Goal: Task Accomplishment & Management: Manage account settings

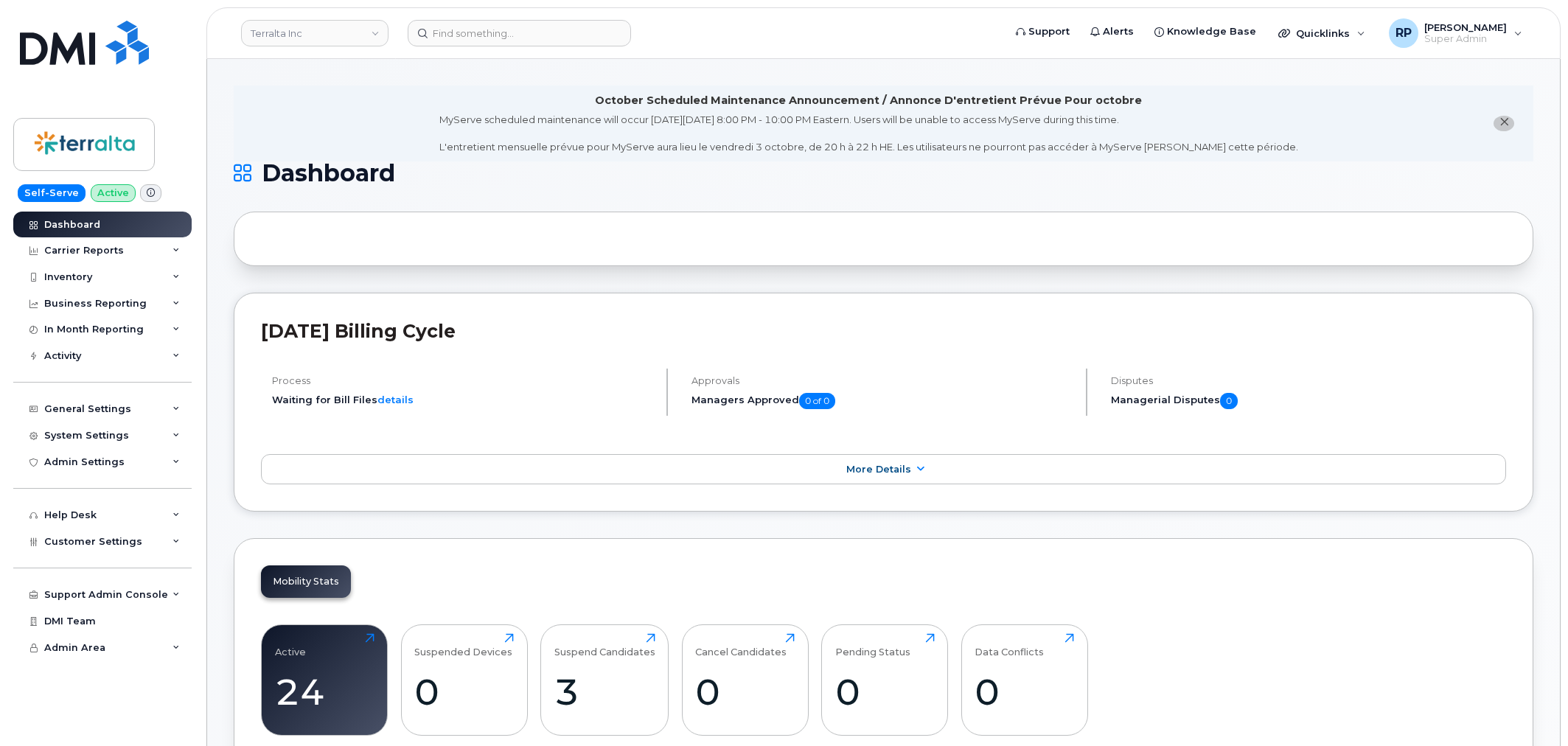
scroll to position [1776, 0]
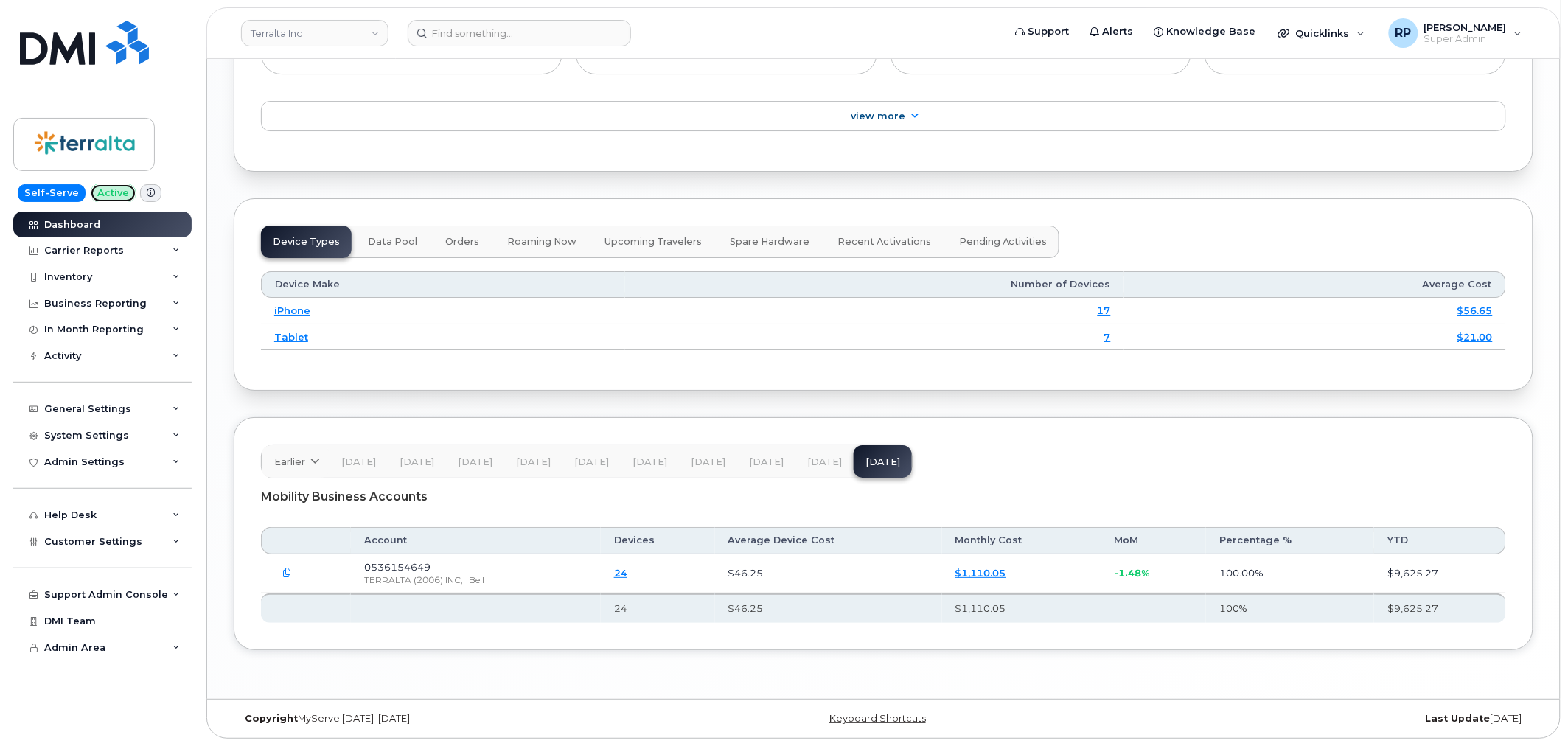
click at [98, 194] on span "Active" at bounding box center [113, 193] width 45 height 18
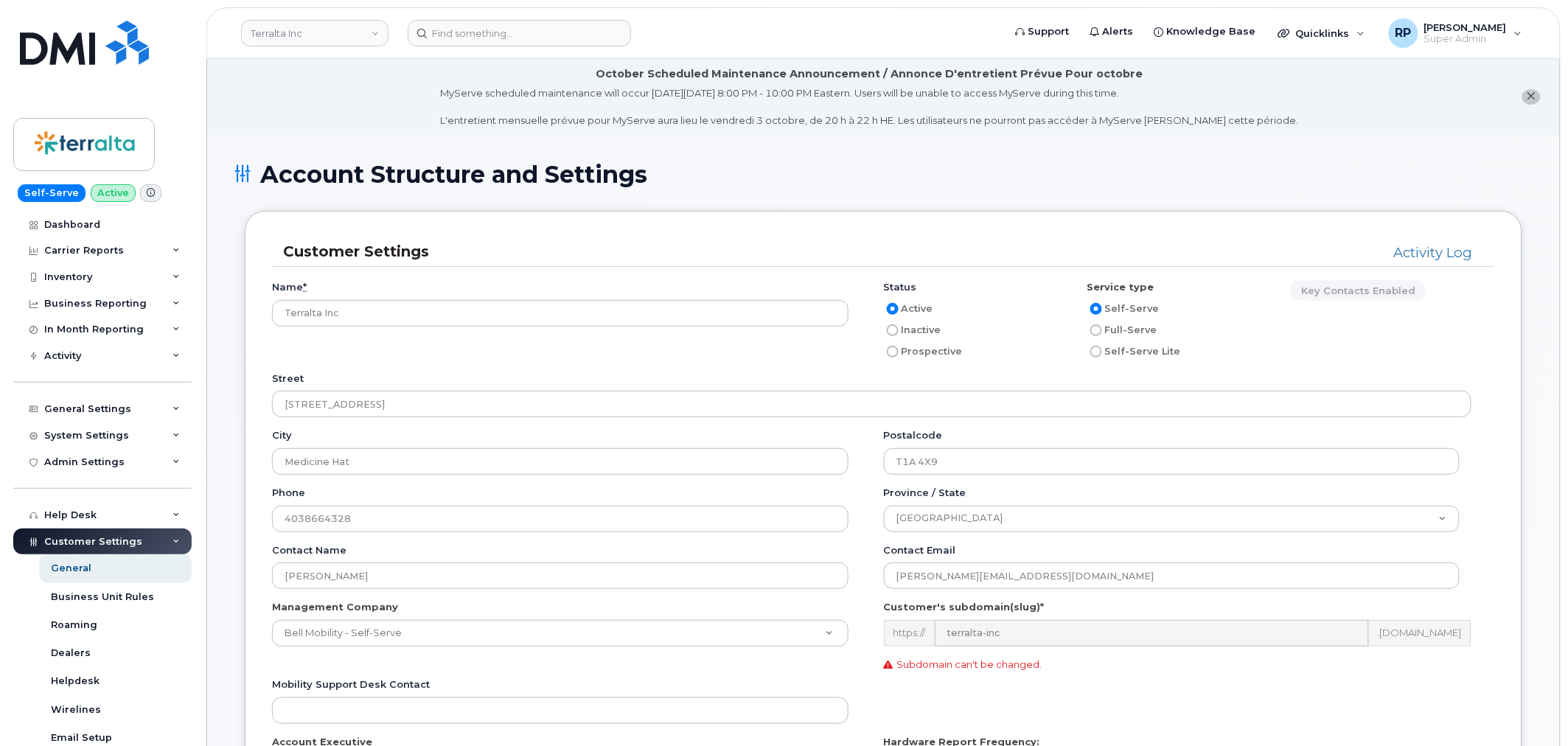
click at [892, 330] on input "Inactive" at bounding box center [892, 330] width 12 height 12
radio input "true"
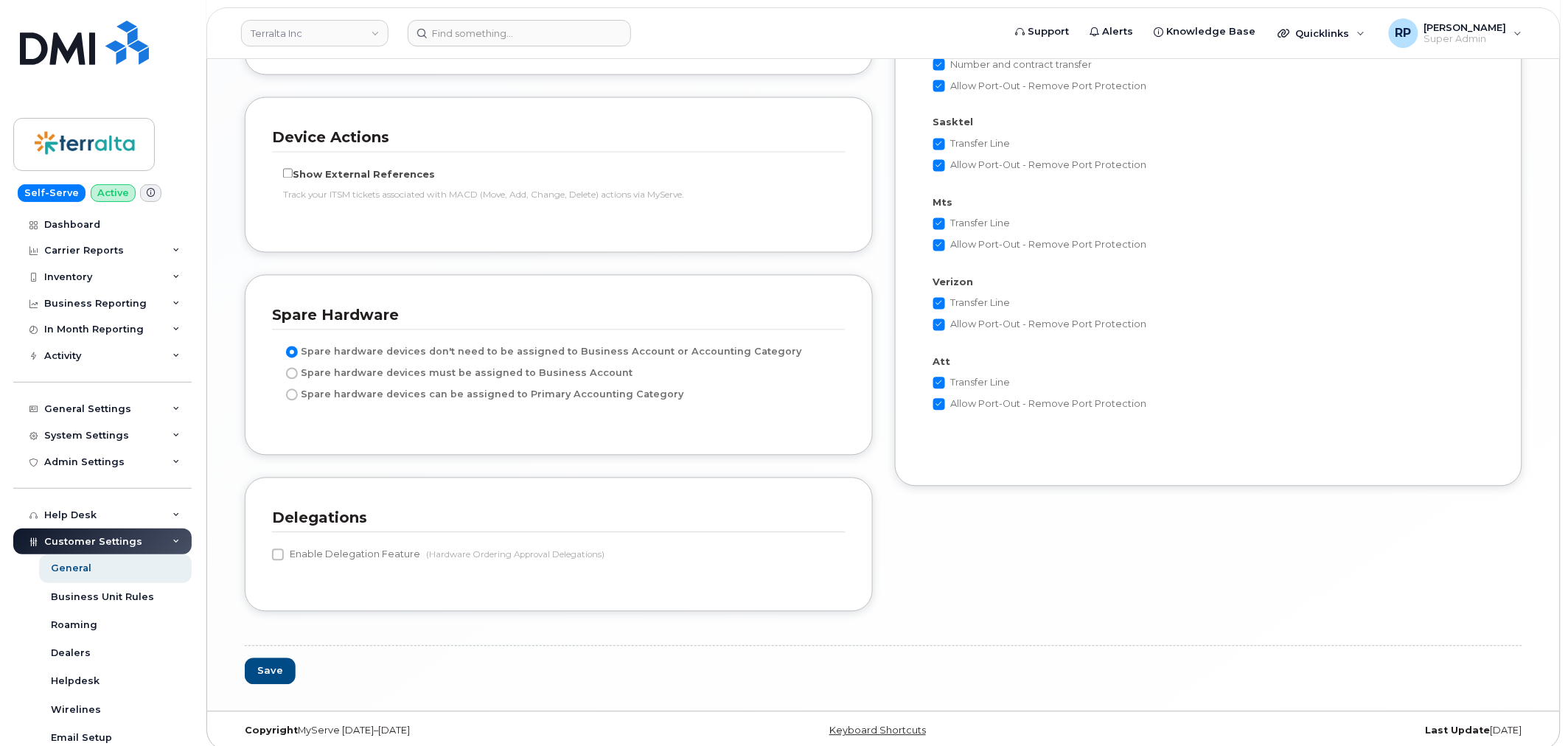
scroll to position [2918, 0]
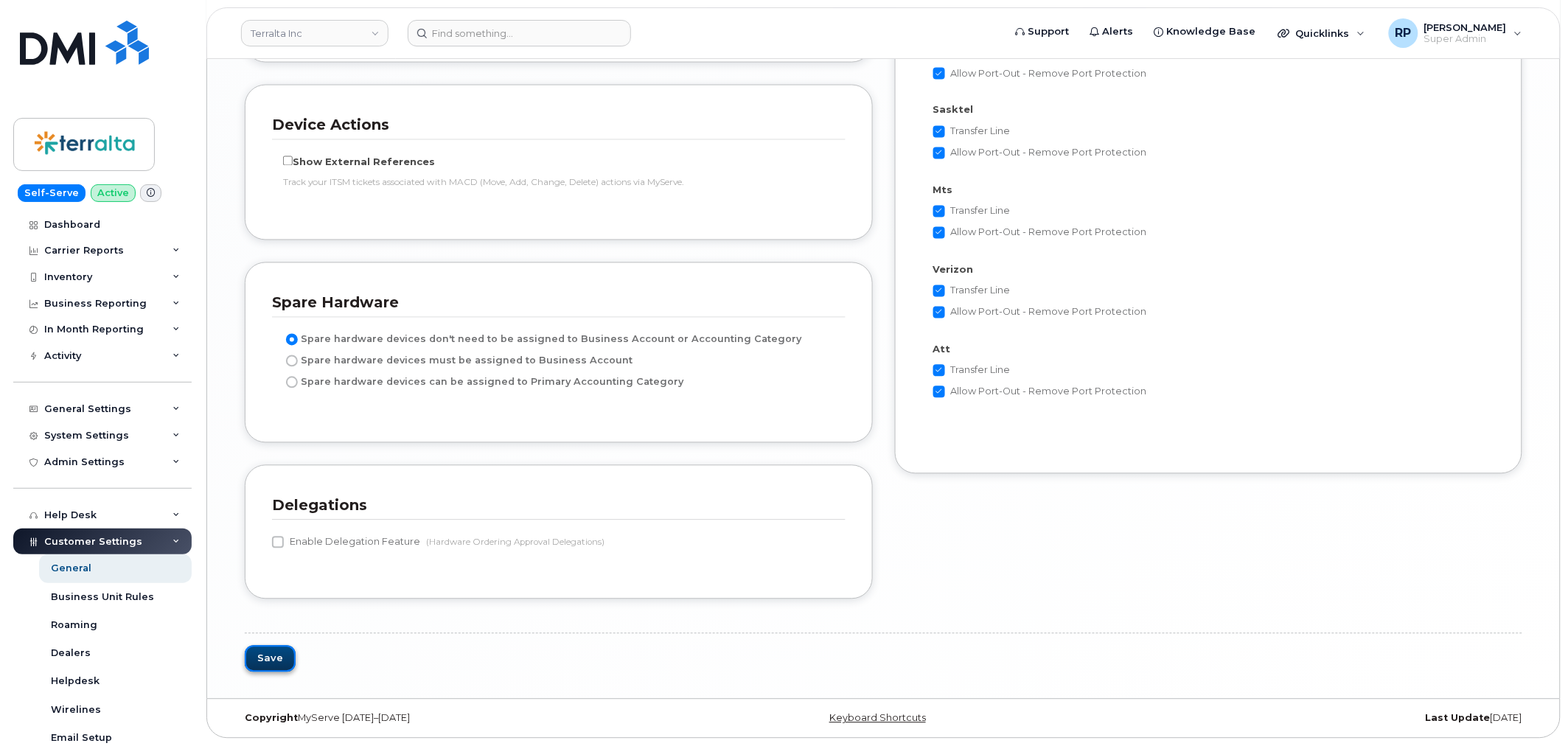
click at [263, 660] on button "Save" at bounding box center [269, 659] width 51 height 28
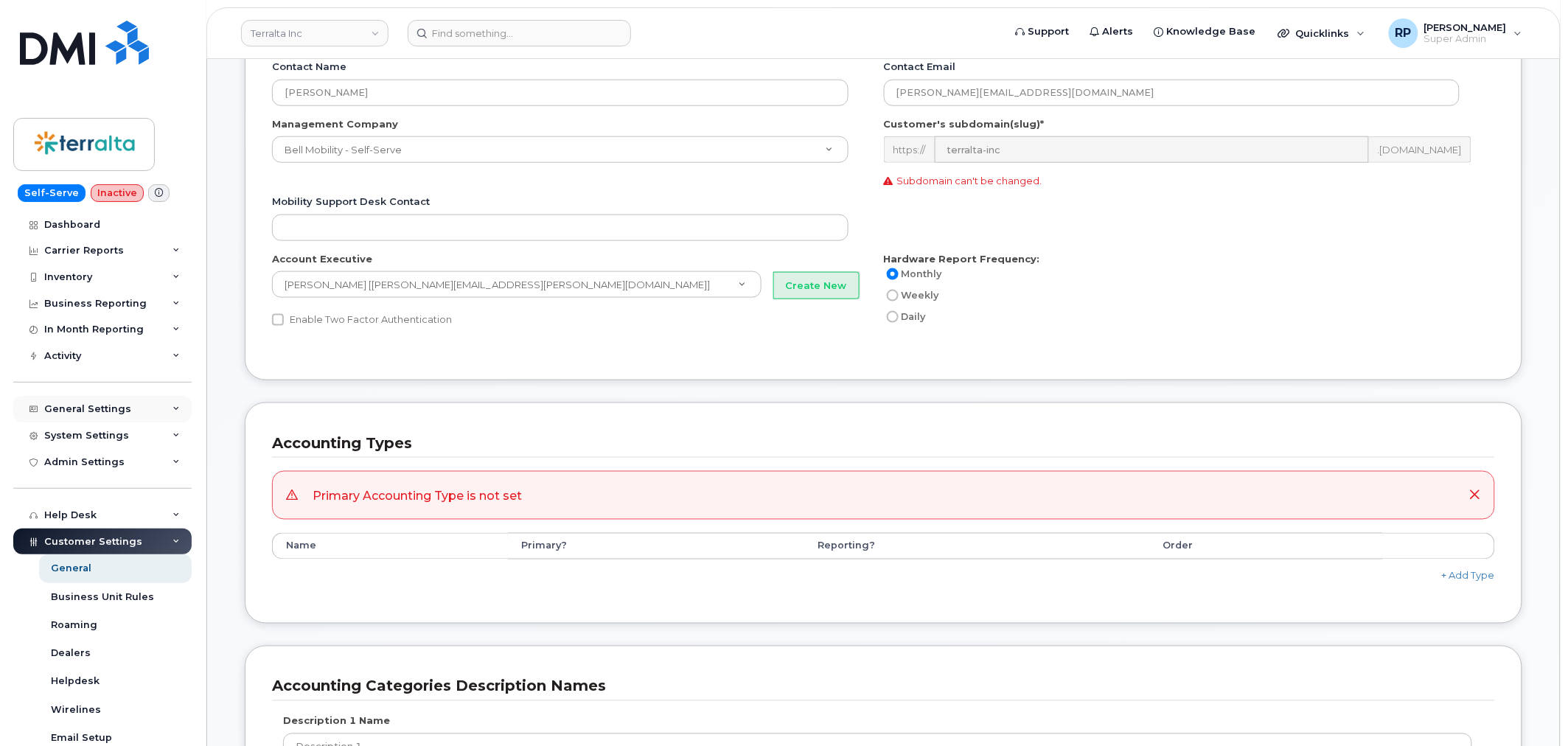
click at [102, 406] on div "General Settings" at bounding box center [88, 409] width 87 height 12
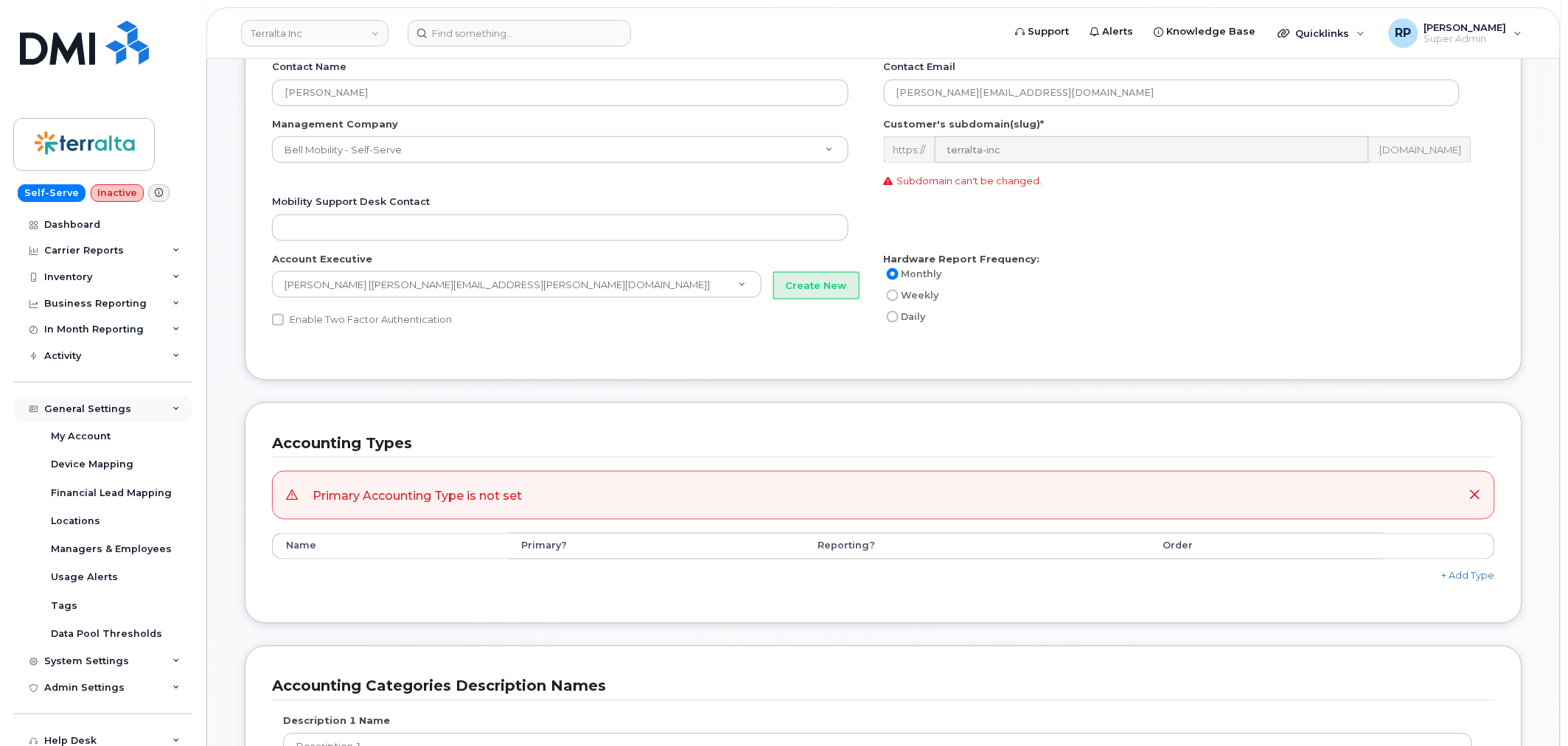
click at [78, 414] on div "General Settings" at bounding box center [88, 409] width 87 height 12
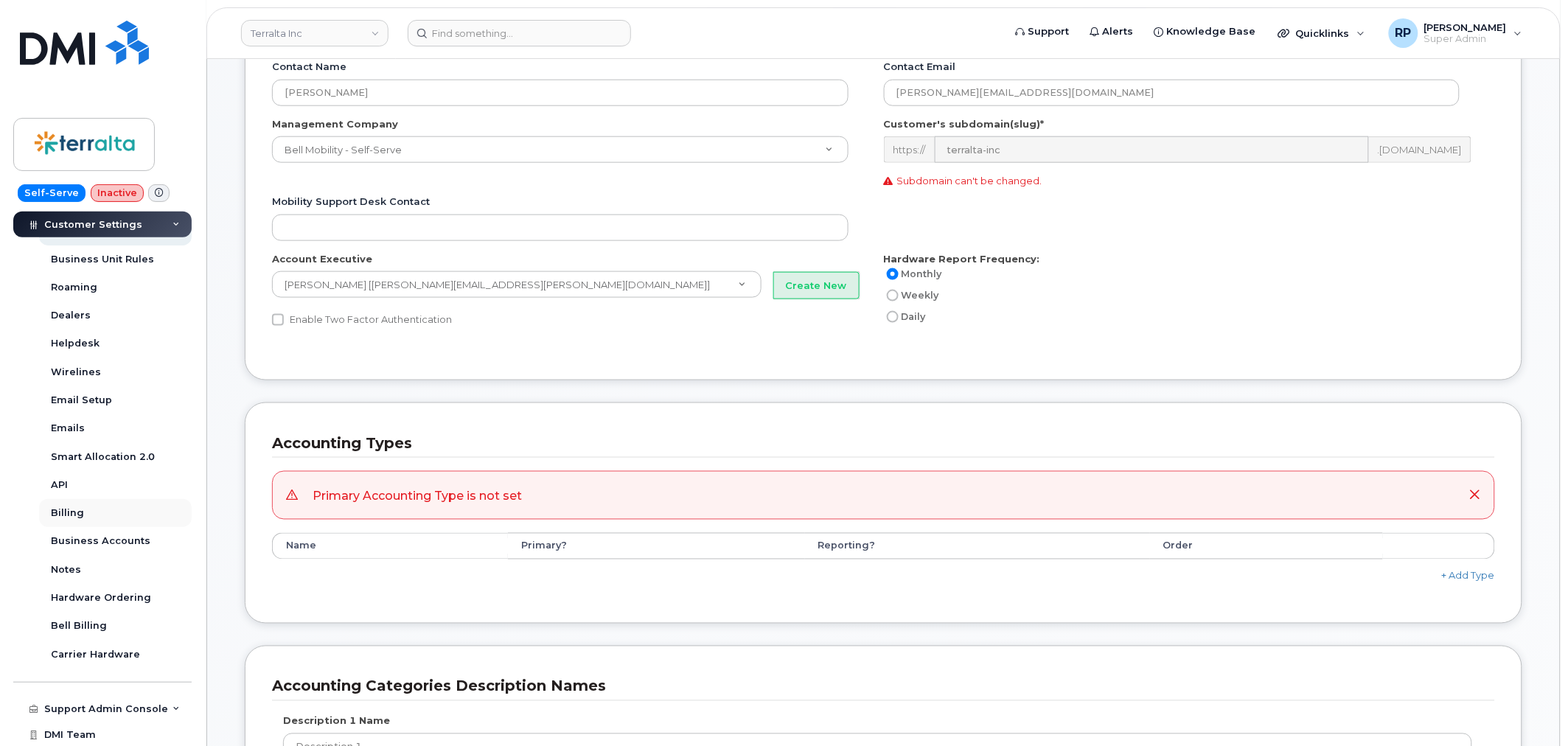
scroll to position [365, 0]
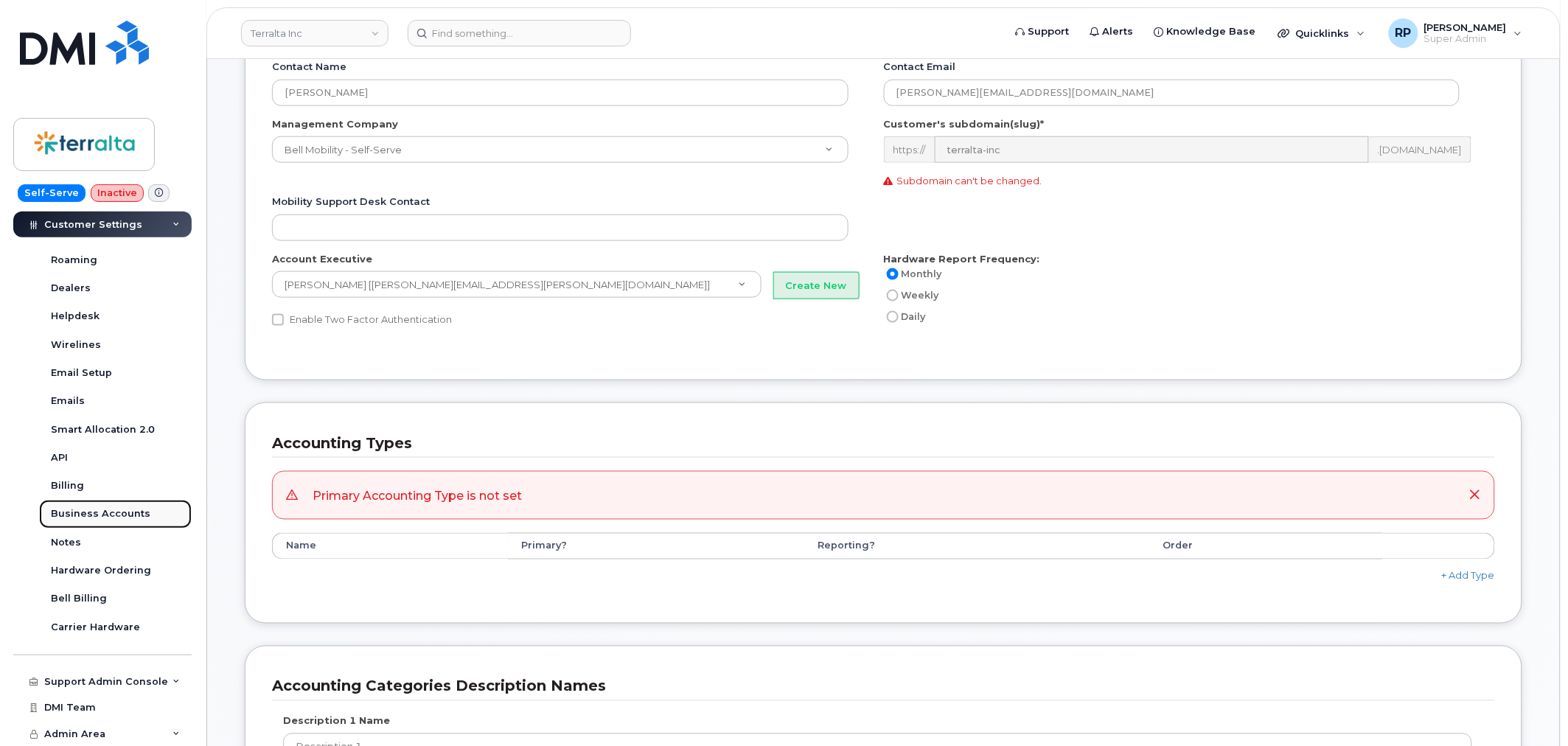
click at [79, 510] on div "Business Accounts" at bounding box center [100, 514] width 99 height 13
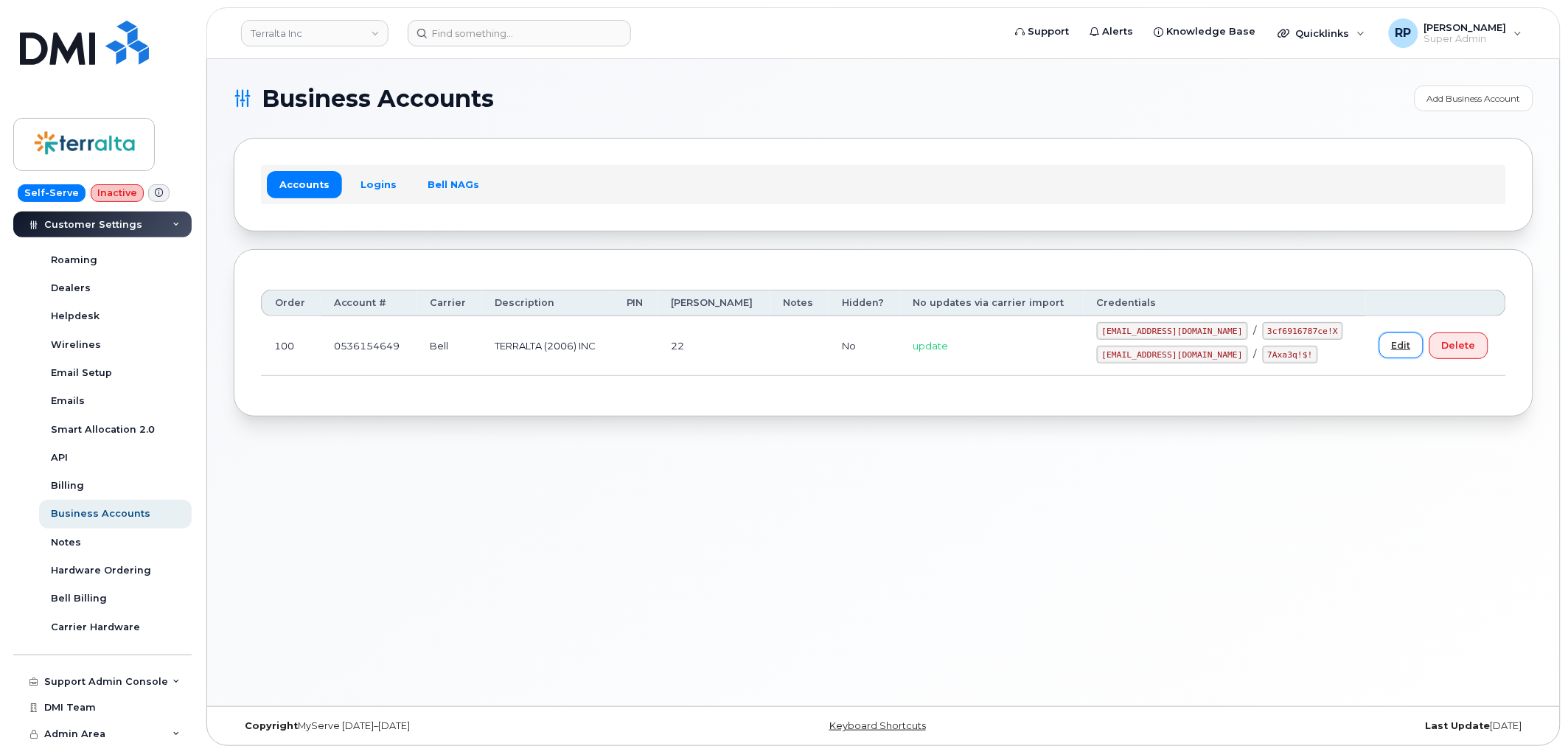
click at [1391, 341] on link "Edit" at bounding box center [1400, 345] width 44 height 26
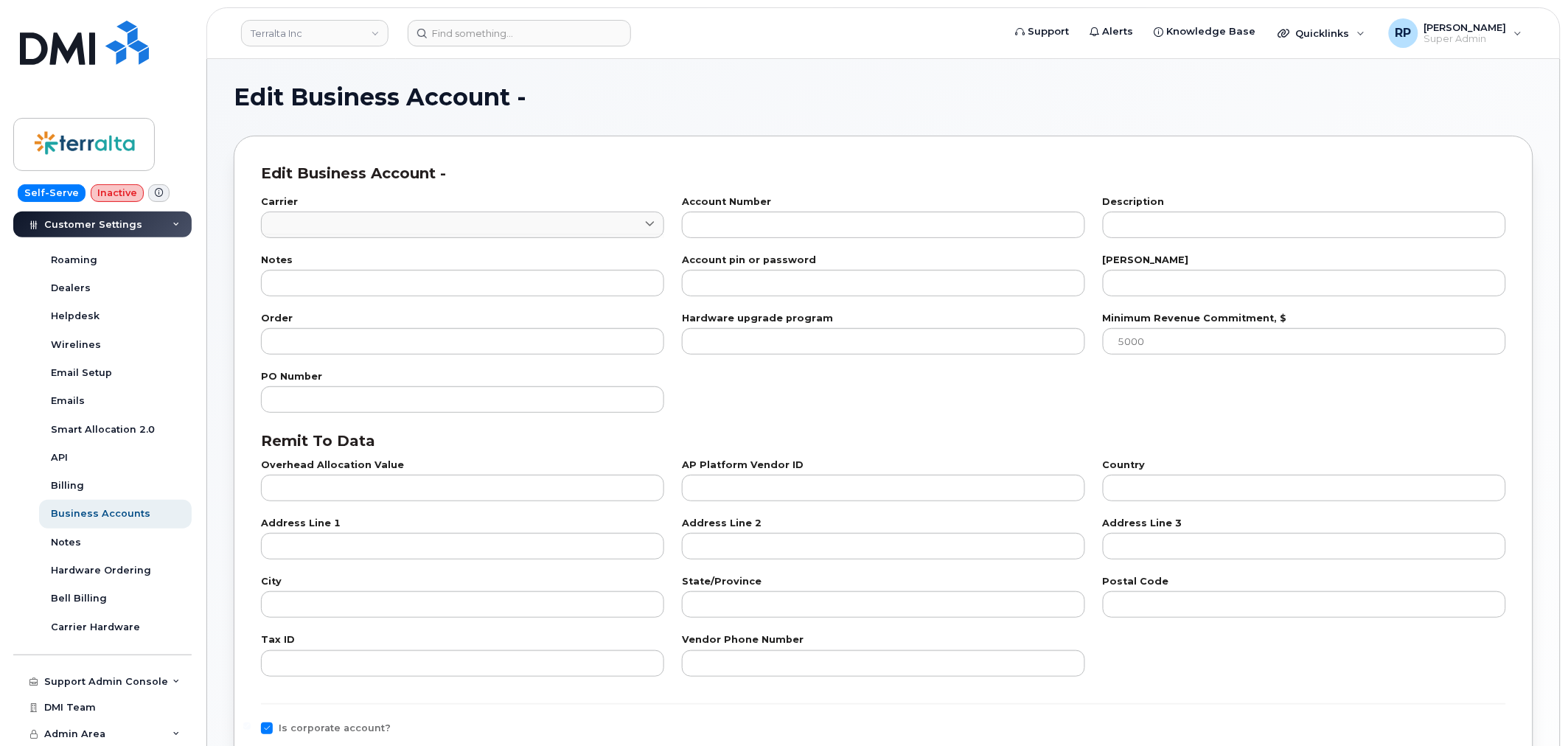
type input "1"
type input "0536154649"
type input "TERRALTA (2006) INC"
type input "22"
type input "100"
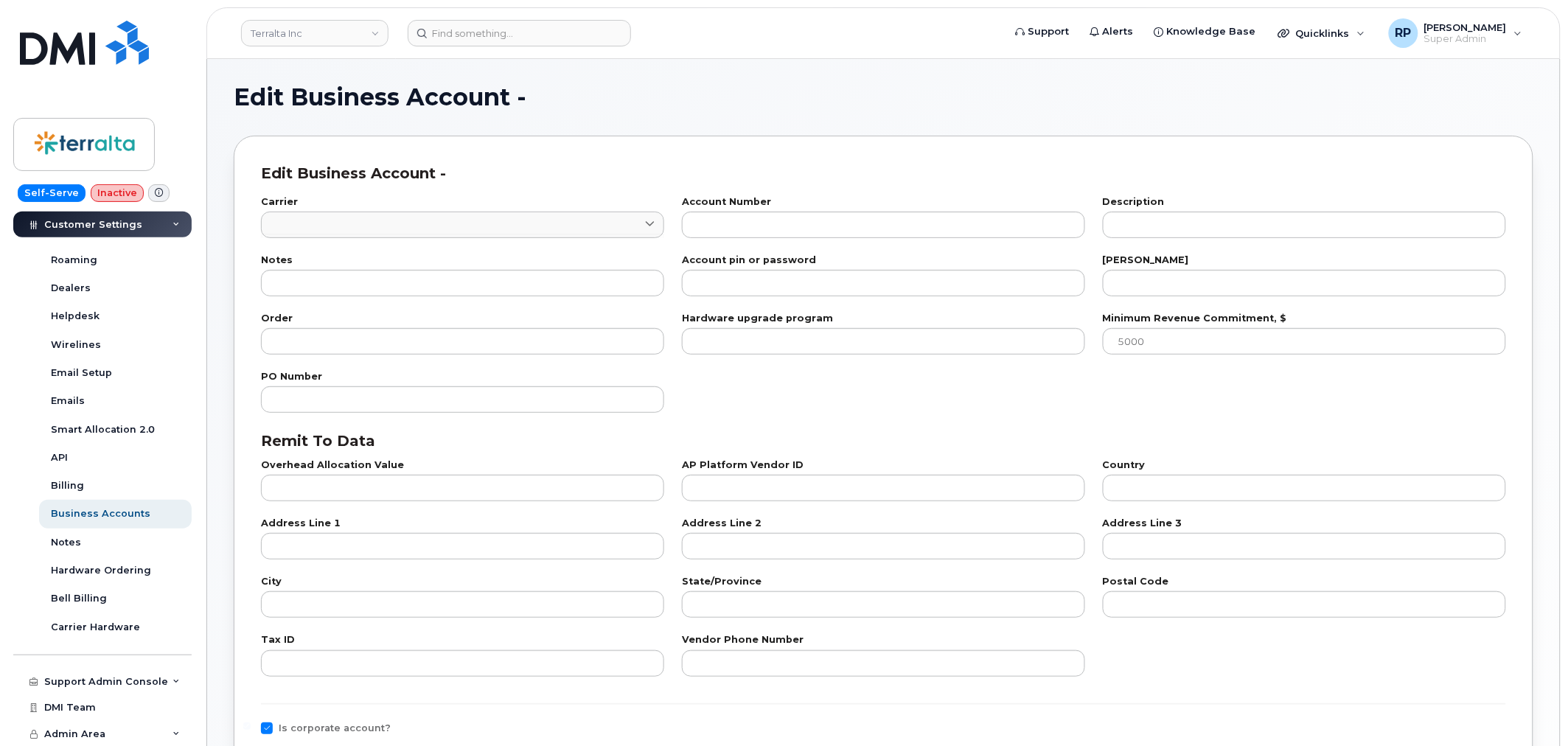
checkbox input "true"
select select "1325"
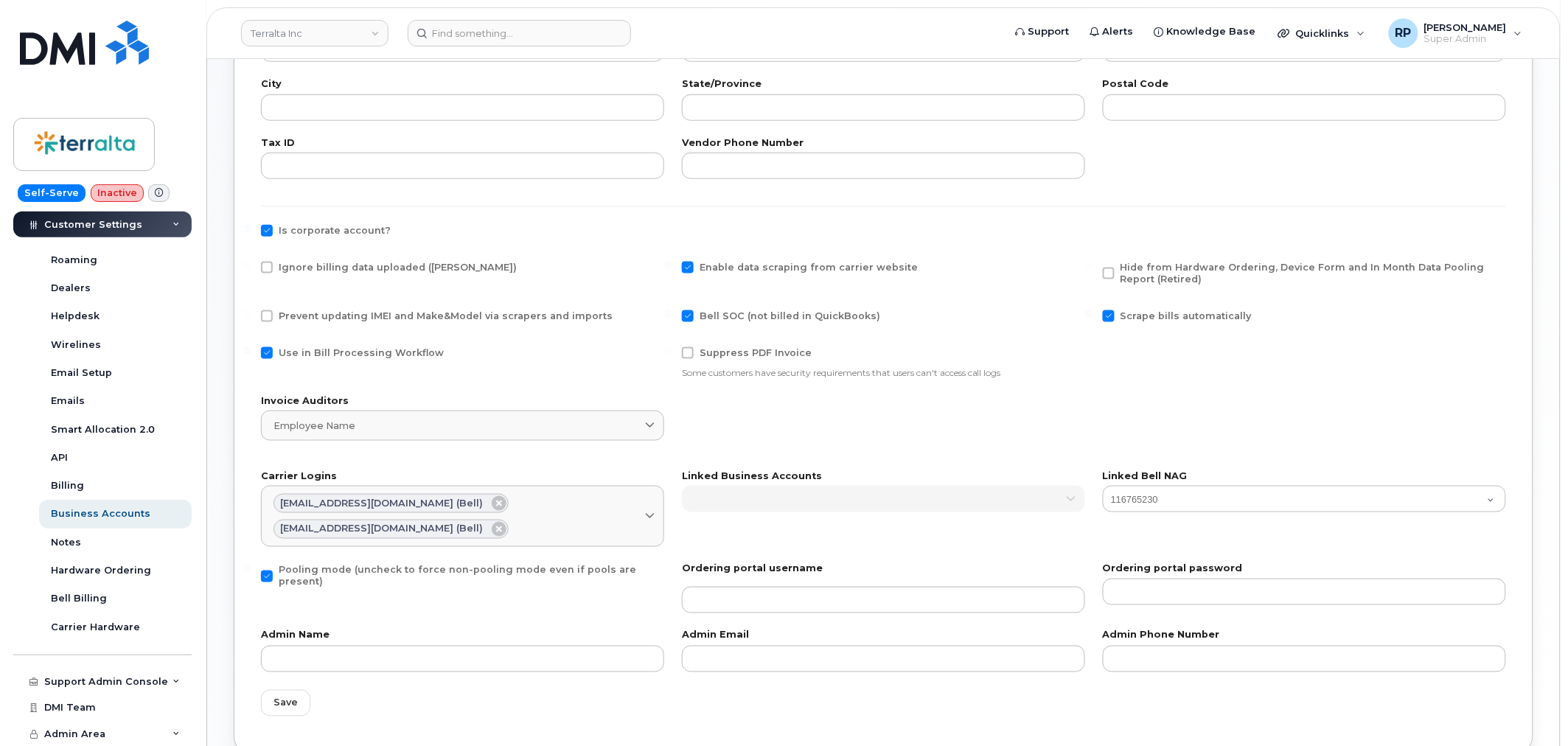
scroll to position [547, 0]
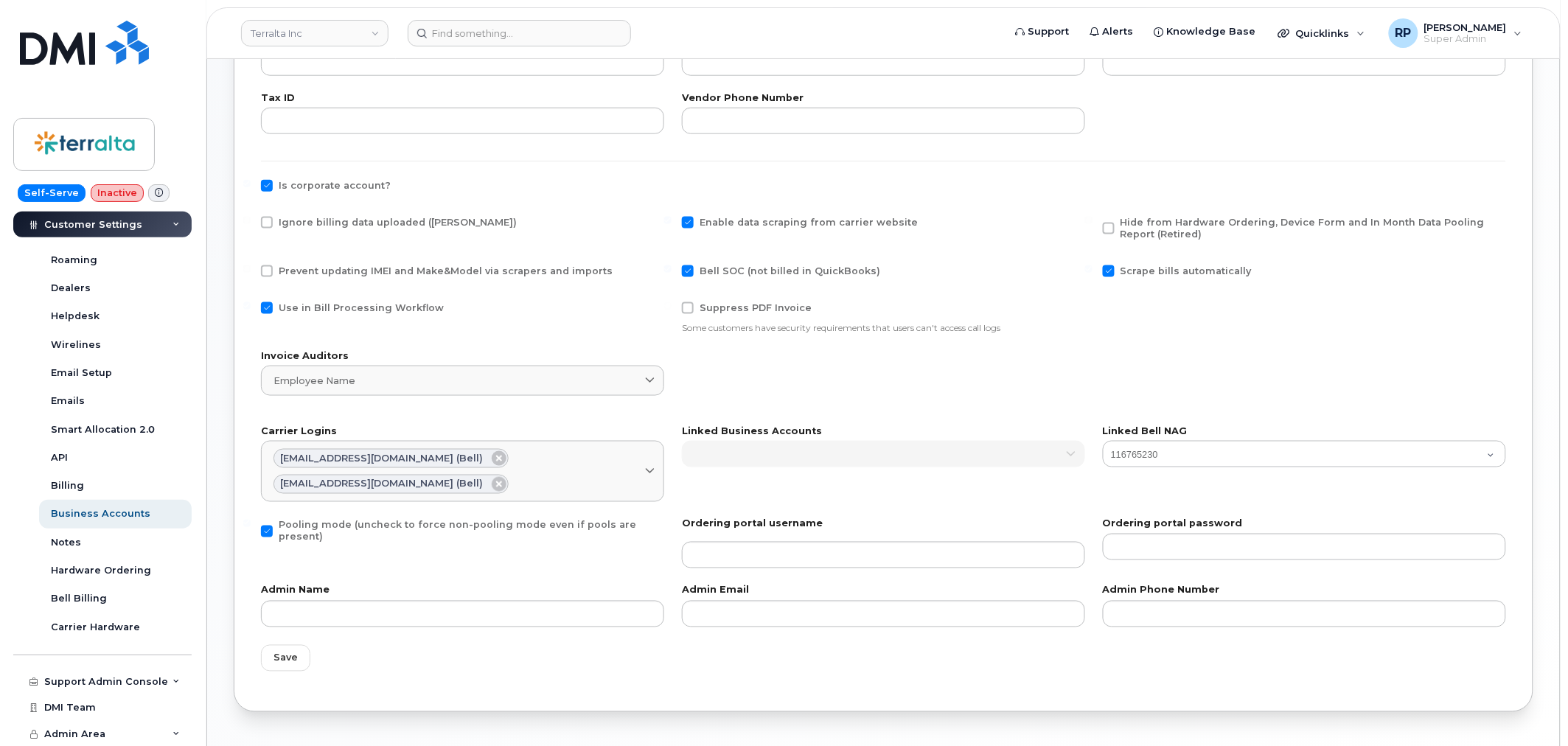
drag, startPoint x: 269, startPoint y: 189, endPoint x: 266, endPoint y: 199, distance: 10.4
click at [269, 188] on span at bounding box center [267, 186] width 12 height 12
click at [250, 187] on input "Is corporate account?" at bounding box center [247, 184] width 8 height 8
checkbox input "false"
click at [263, 224] on span at bounding box center [267, 223] width 12 height 12
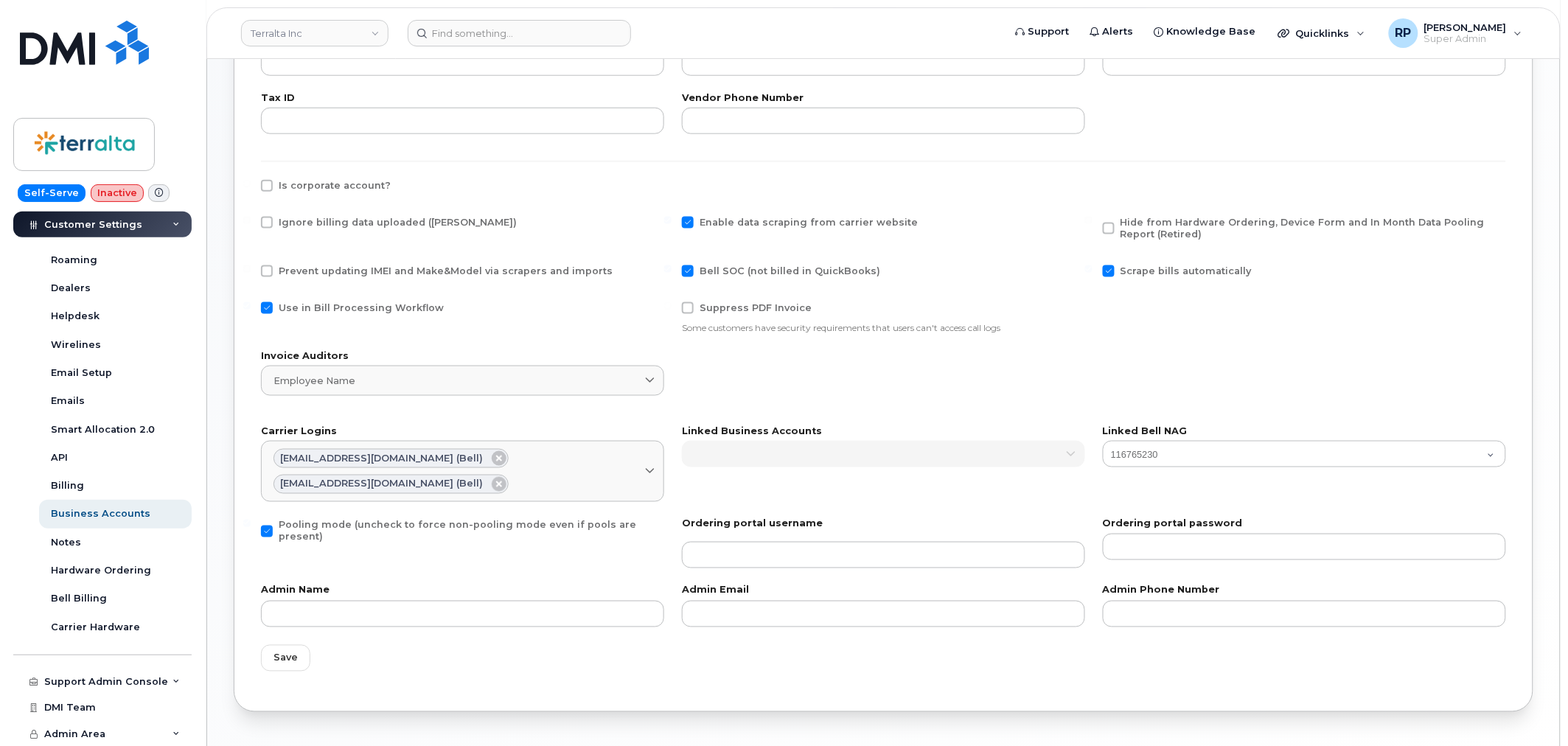
click at [250, 224] on input "Ignore billing data uploaded (Bill Parser)" at bounding box center [247, 220] width 8 height 8
checkbox input "true"
click at [267, 305] on span at bounding box center [267, 308] width 12 height 12
click at [250, 305] on input "Use in Bill Processing Workflow" at bounding box center [247, 305] width 8 height 8
checkbox input "false"
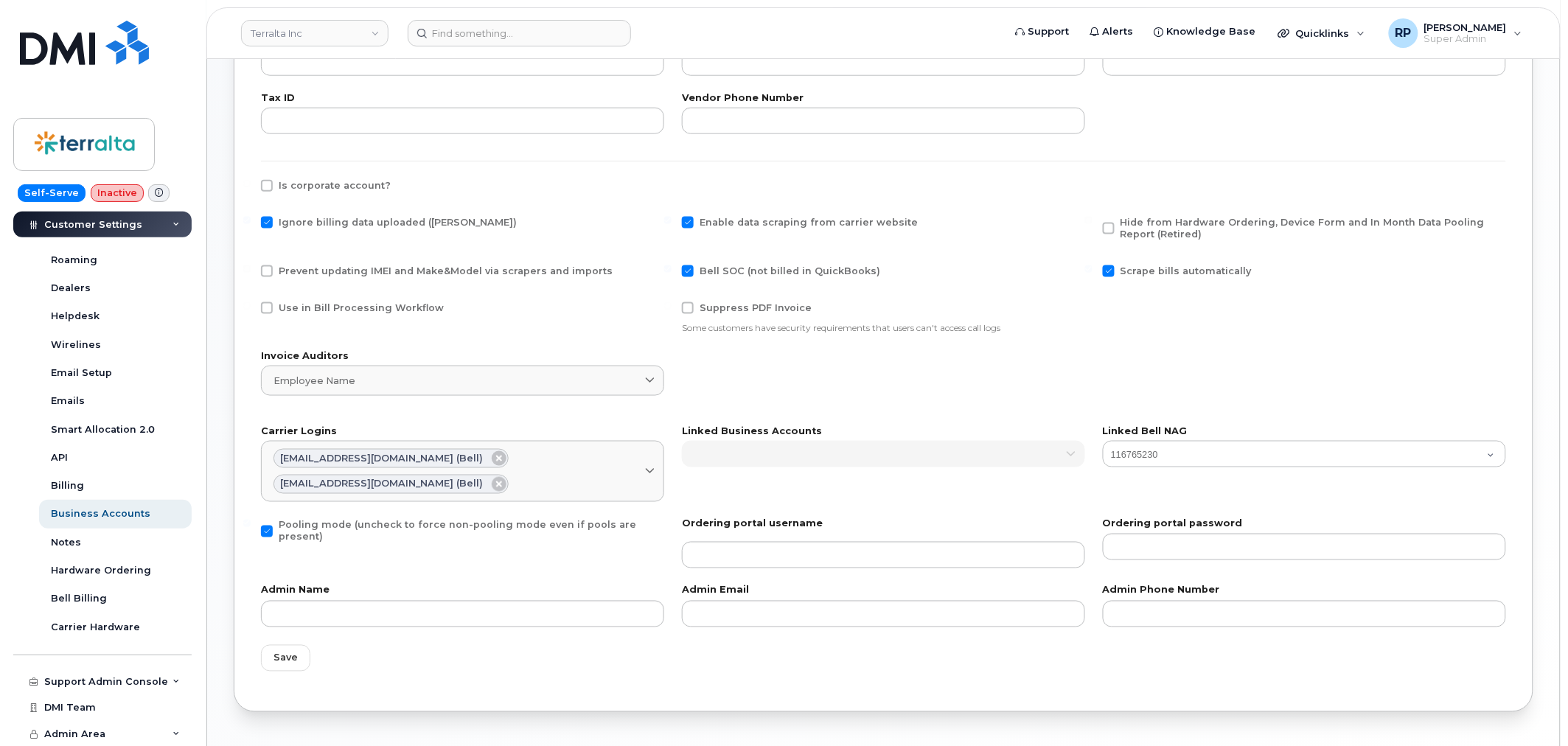
click at [696, 224] on label "Enable data scraping from carrier website" at bounding box center [799, 223] width 236 height 12
click at [671, 224] on input "Enable data scraping from carrier website" at bounding box center [667, 220] width 8 height 8
checkbox input "false"
click at [694, 273] on label "Bell SOC (not billed in QuickBooks)" at bounding box center [781, 271] width 199 height 12
click at [671, 273] on input "Bell SOC (not billed in QuickBooks)" at bounding box center [667, 269] width 8 height 8
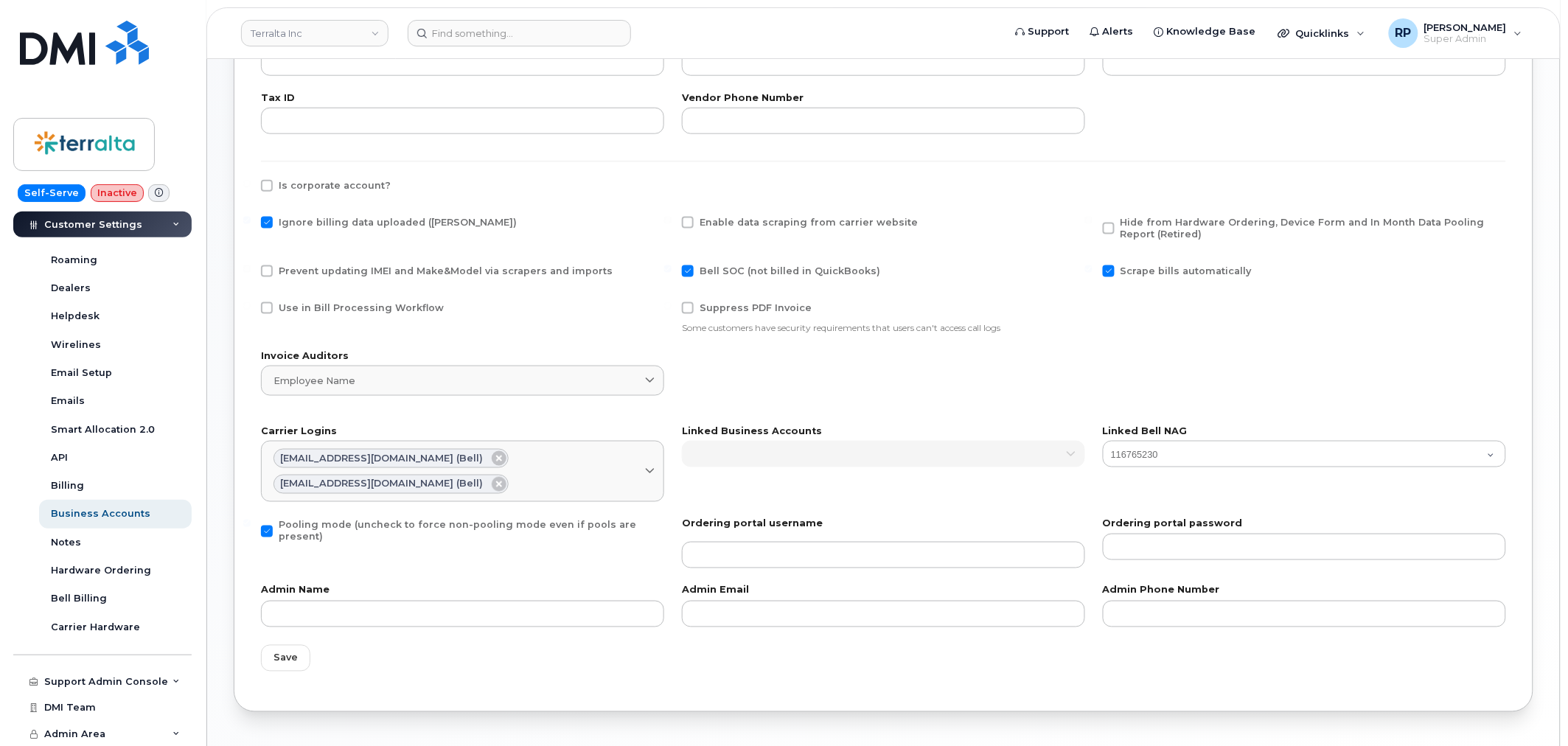
checkbox input "false"
click at [1118, 270] on label "Scrape bills automatically" at bounding box center [1177, 271] width 148 height 12
click at [1093, 270] on input "Scrape bills automatically" at bounding box center [1088, 269] width 8 height 8
checkbox input "false"
click at [1115, 225] on label "Hide from Hardware Ordering, Device Form and In Month Data Pooling Report (Reti…" at bounding box center [1302, 229] width 399 height 23
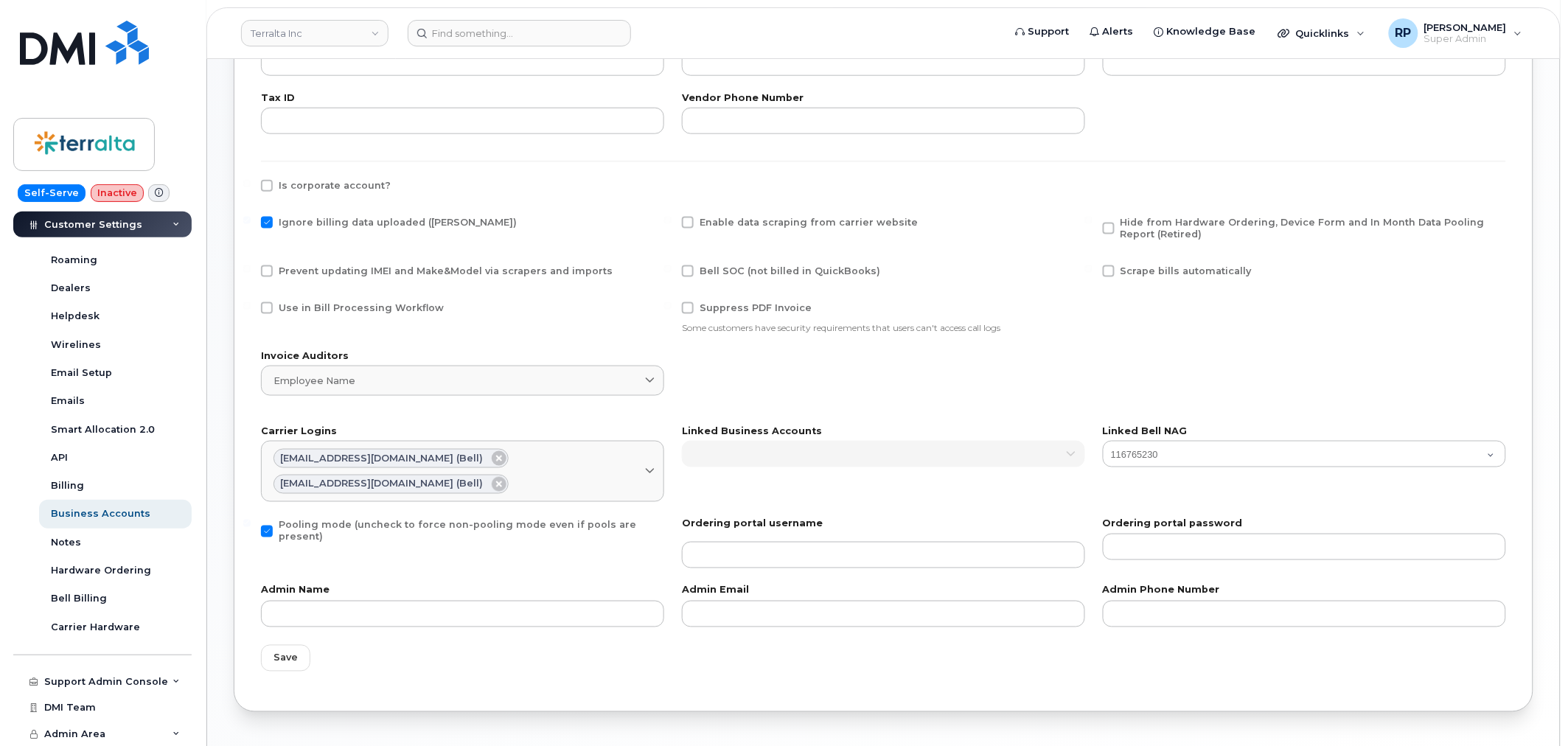
click at [1093, 224] on input "Hide from Hardware Ordering, Device Form and In Month Data Pooling Report (Reti…" at bounding box center [1088, 220] width 8 height 8
checkbox input "true"
click at [686, 308] on span at bounding box center [687, 308] width 12 height 12
click at [671, 308] on input "Suppress PDF Invoice" at bounding box center [667, 305] width 8 height 8
checkbox input "true"
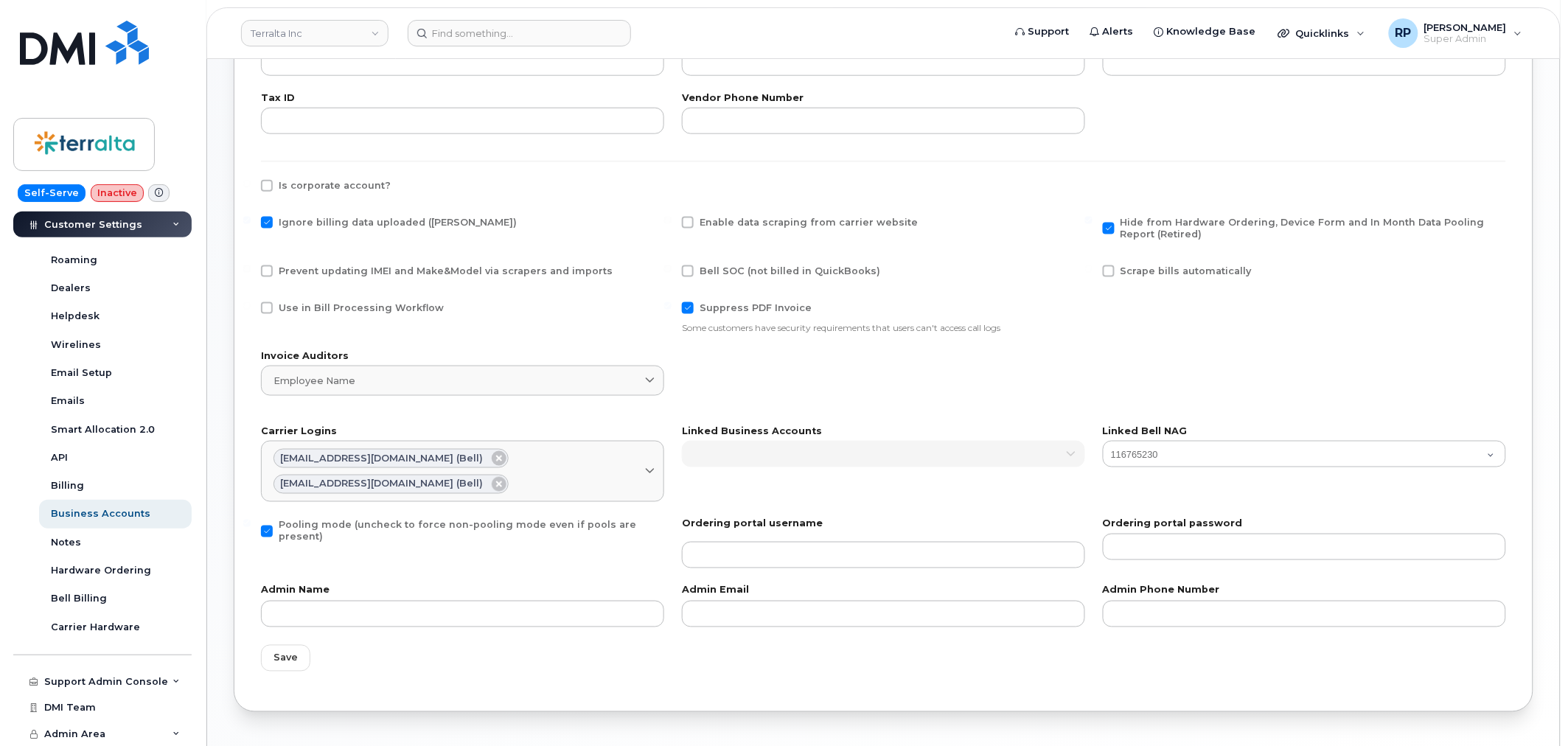
click at [263, 526] on span at bounding box center [267, 532] width 12 height 12
click at [250, 520] on input "Pooling mode (uncheck to force non-pooling mode even if pools are present)" at bounding box center [247, 523] width 8 height 8
checkbox input "false"
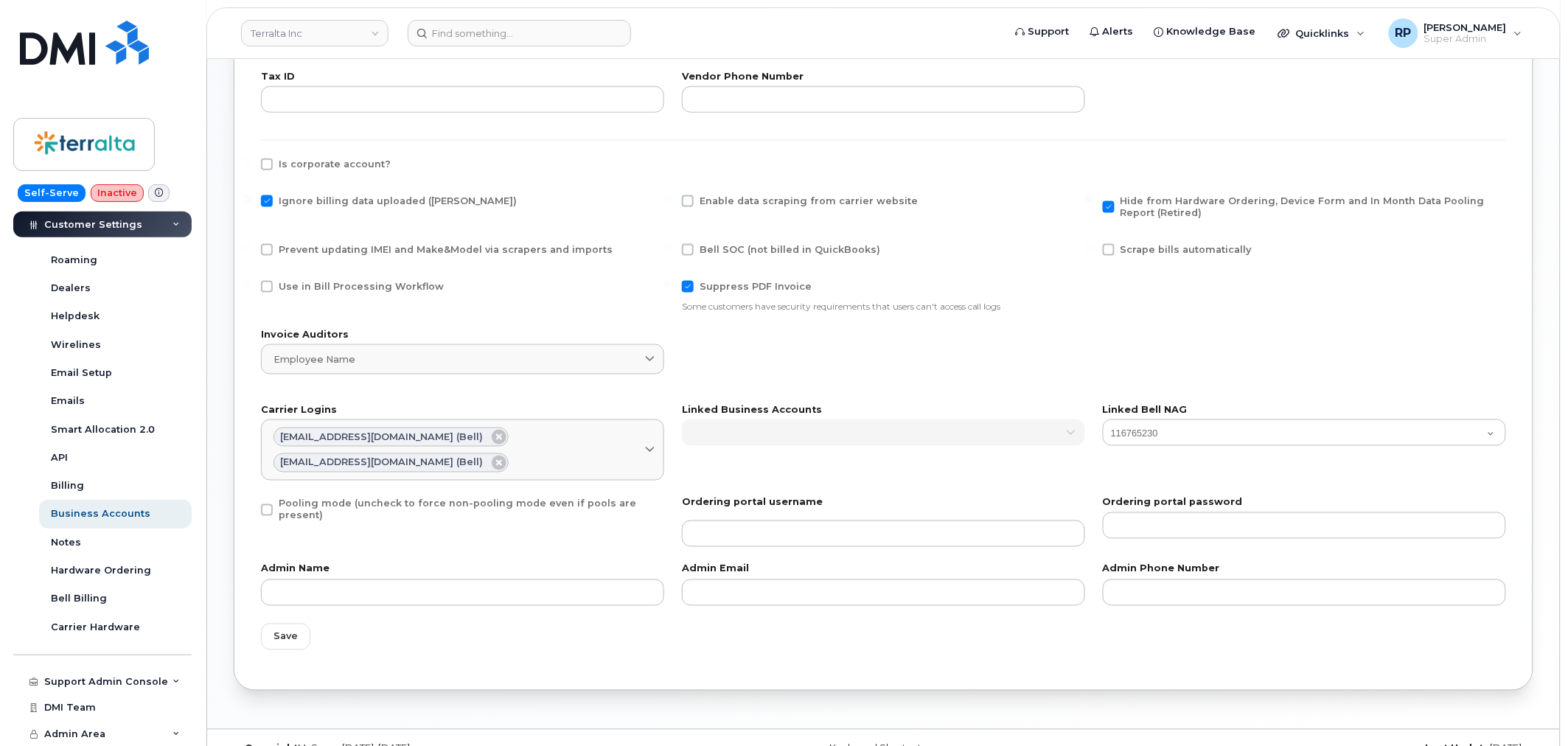
scroll to position [572, 0]
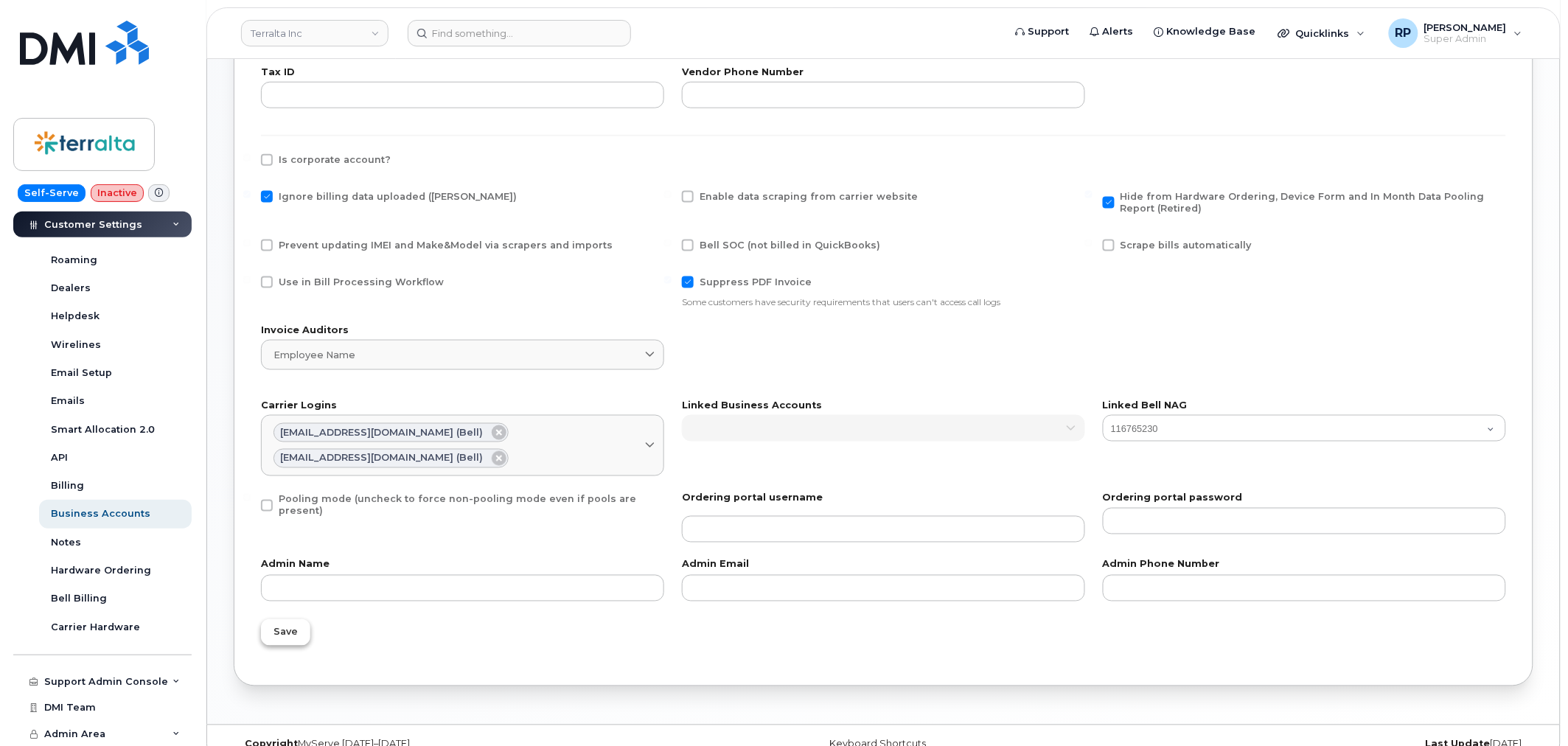
click at [290, 625] on span "Save" at bounding box center [285, 632] width 24 height 14
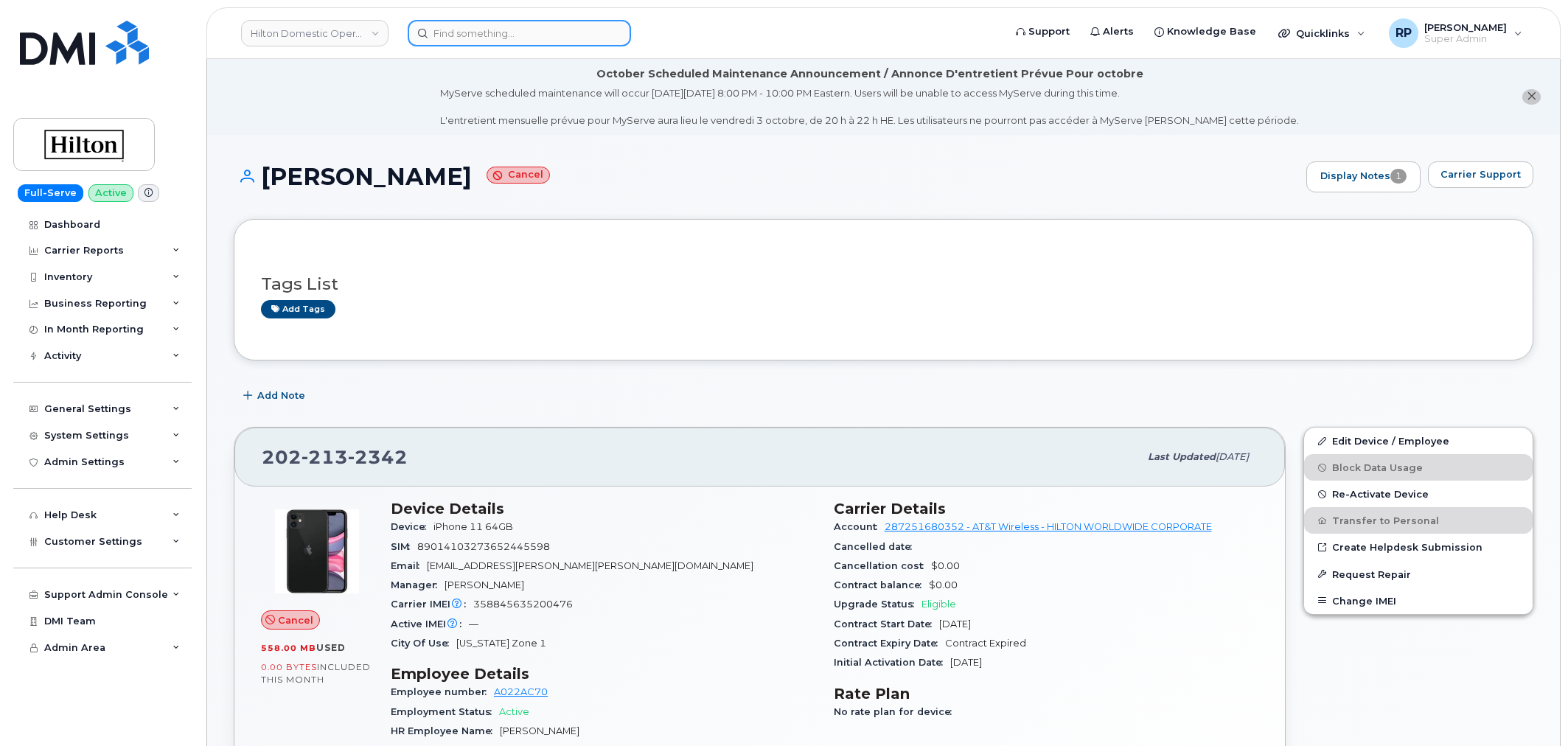
scroll to position [136, 0]
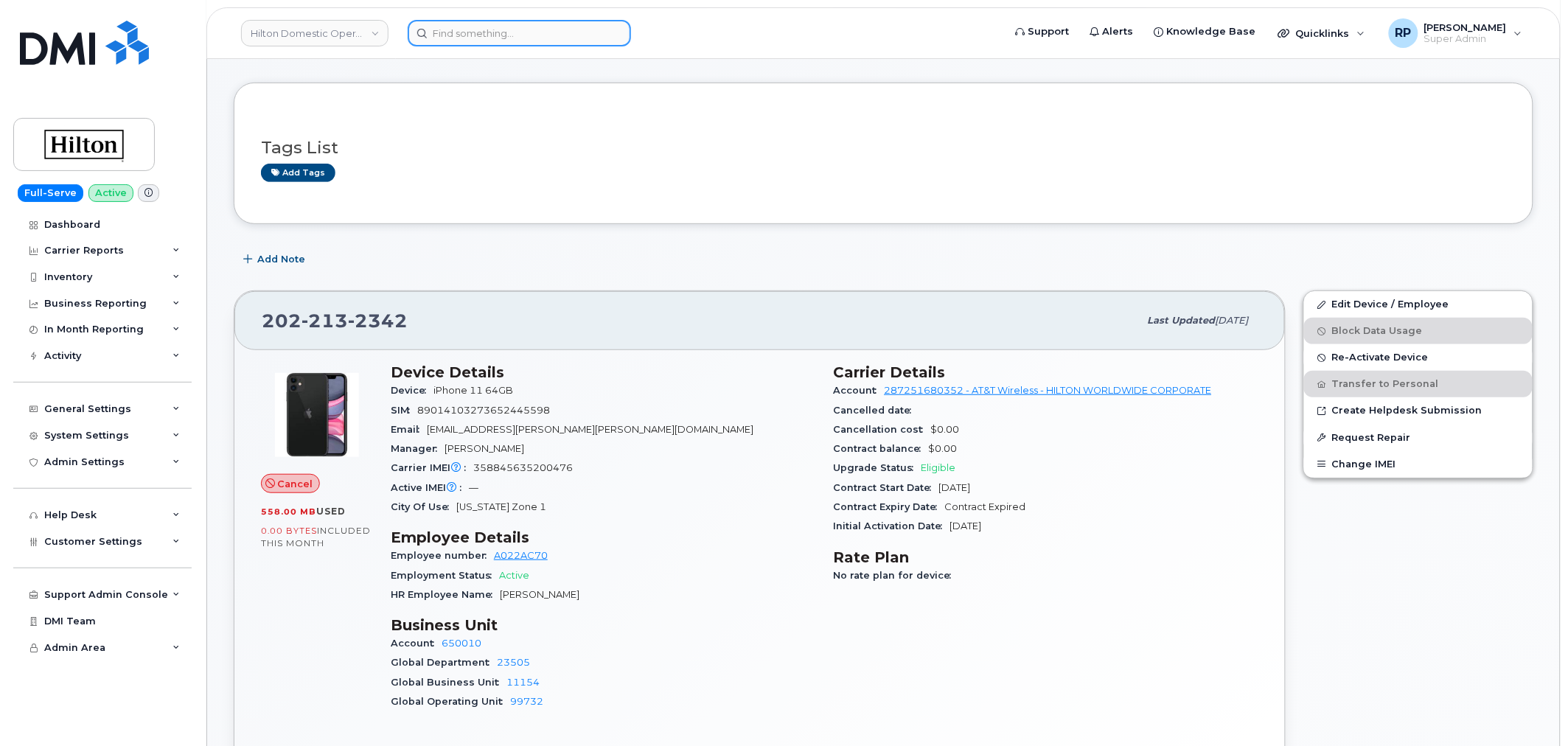
click at [465, 35] on input at bounding box center [520, 33] width 224 height 27
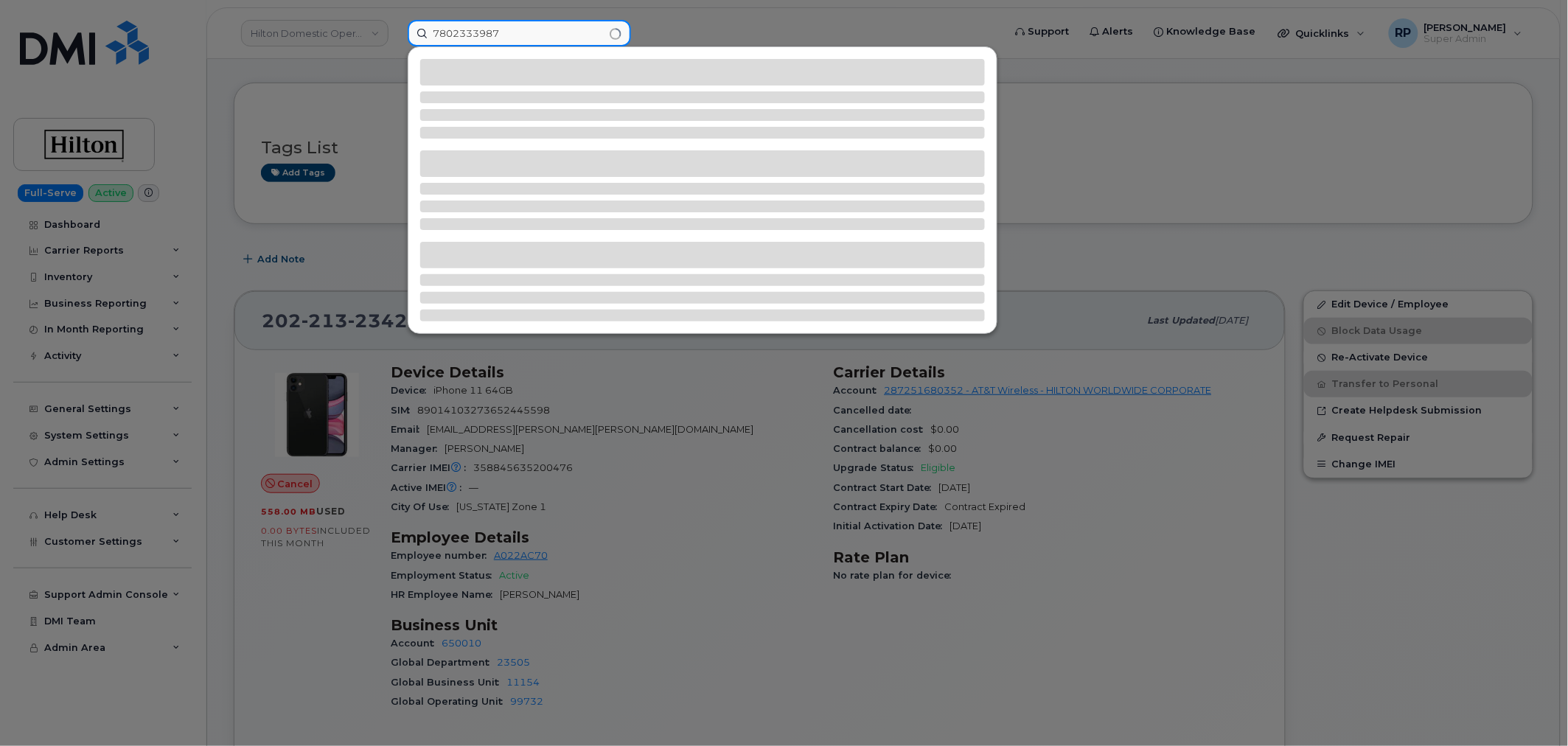
type input "7802333987"
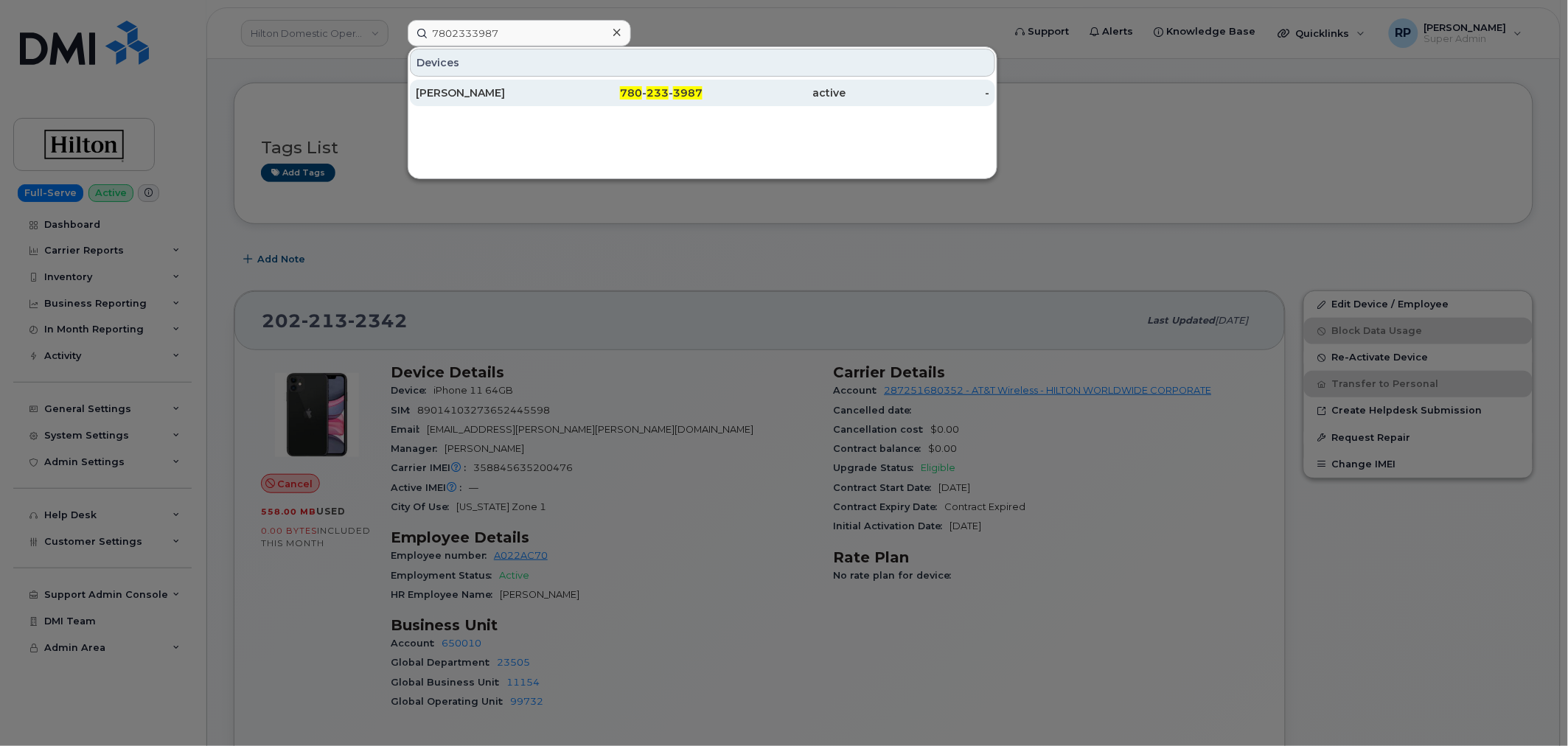
click at [516, 83] on div "[PERSON_NAME]" at bounding box center [487, 93] width 143 height 27
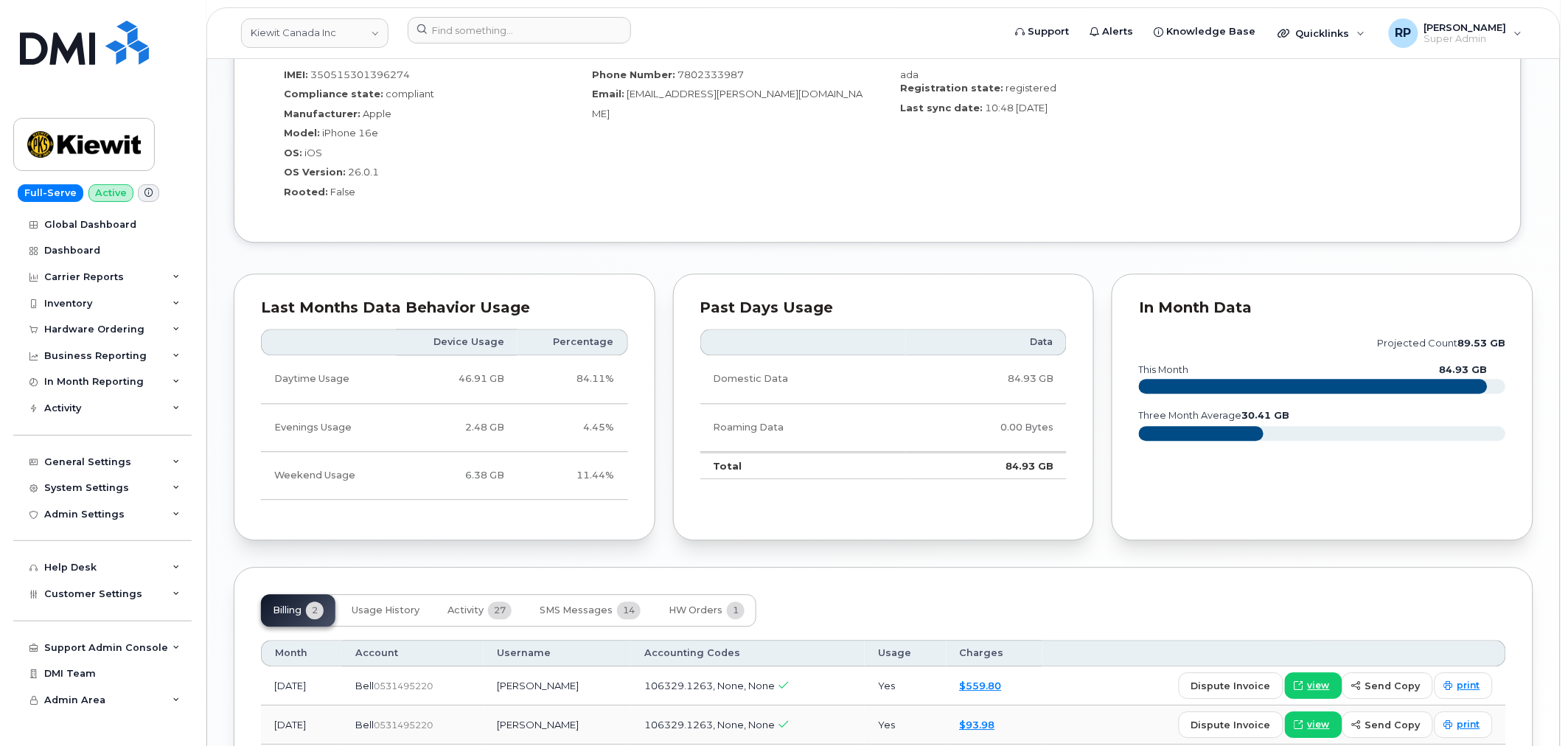
scroll to position [1210, 0]
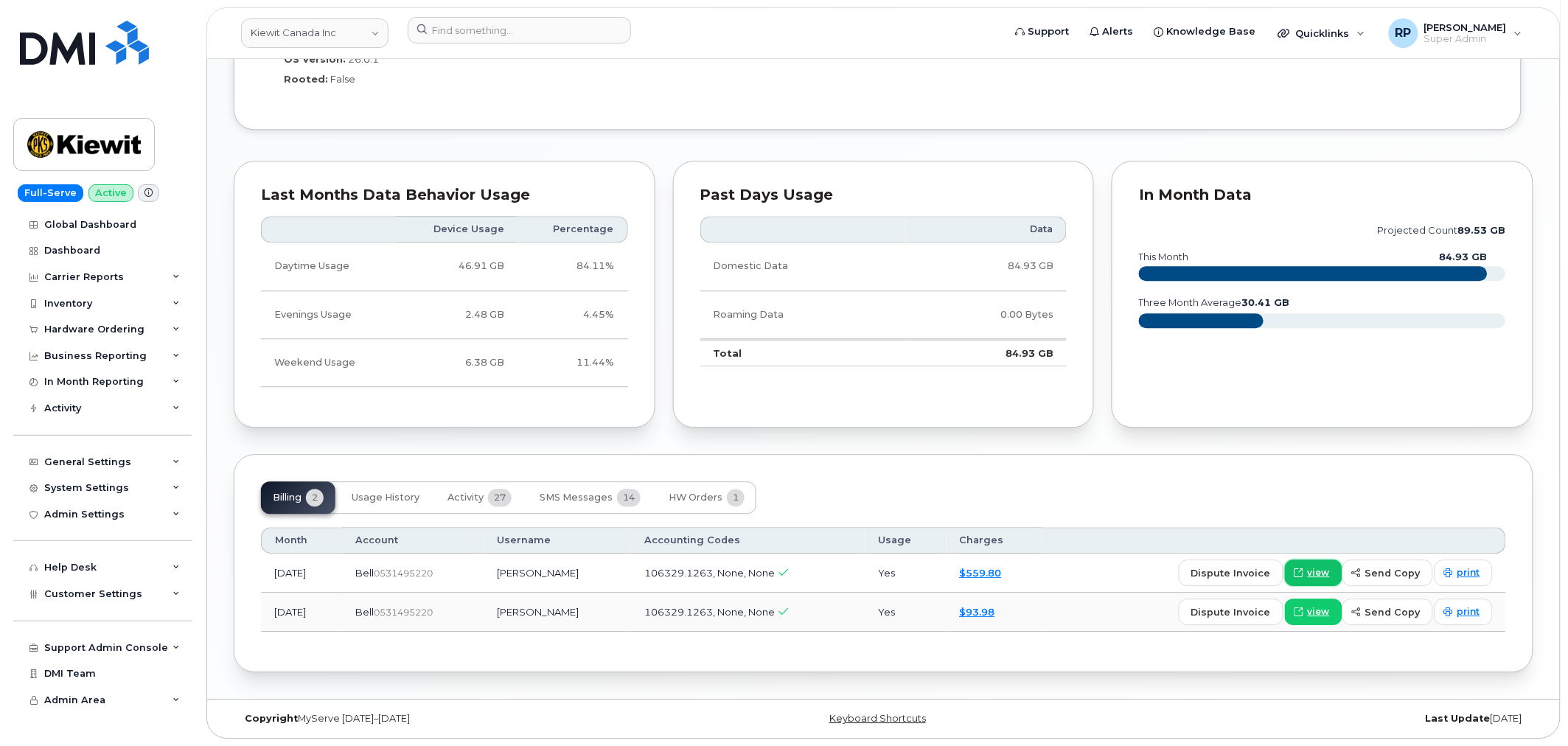
click at [1301, 573] on icon at bounding box center [1299, 572] width 9 height 9
